Goal: Contribute content: Add original content to the website for others to see

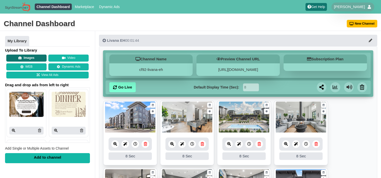
click at [24, 56] on button "Images" at bounding box center [26, 58] width 40 height 7
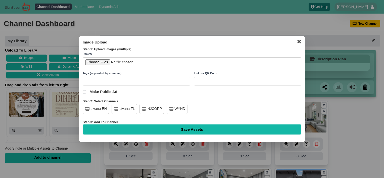
click at [98, 112] on div "Livana EH" at bounding box center [96, 109] width 26 height 10
click at [94, 63] on input "file" at bounding box center [192, 62] width 219 height 10
type input "C:\fakepath\Thanksgiving Food Drive 11.24.25.png"
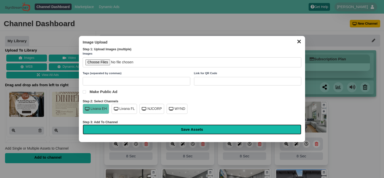
click at [189, 129] on input "Save Assets" at bounding box center [192, 130] width 219 height 10
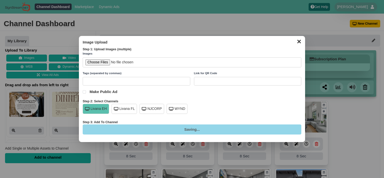
type input "Saving..."
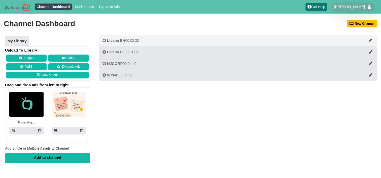
click at [103, 40] on icon "button" at bounding box center [104, 41] width 4 height 4
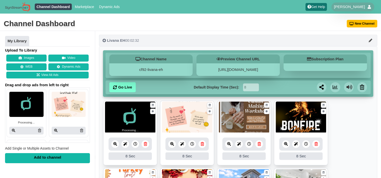
click at [114, 41] on span "Livana EH" at bounding box center [116, 40] width 18 height 4
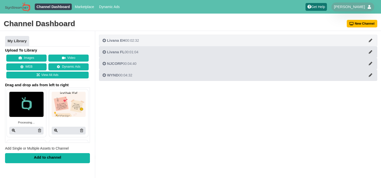
click at [123, 41] on span "Livana EH" at bounding box center [116, 40] width 18 height 4
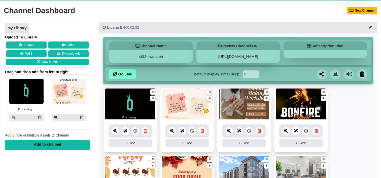
scroll to position [75, 0]
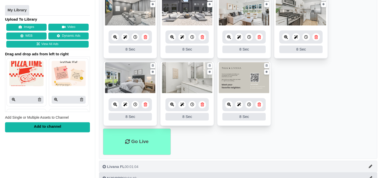
scroll to position [335, 0]
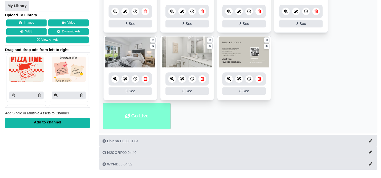
click at [133, 115] on li "Go Live" at bounding box center [136, 116] width 67 height 26
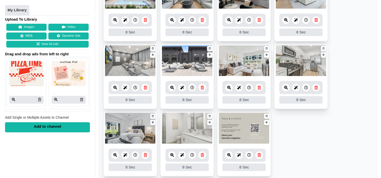
scroll to position [335, 0]
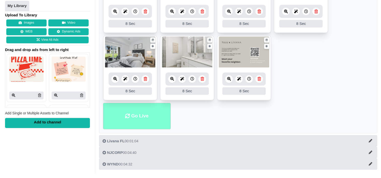
click at [137, 107] on li "Go Live" at bounding box center [136, 116] width 67 height 26
